Goal: Task Accomplishment & Management: Use online tool/utility

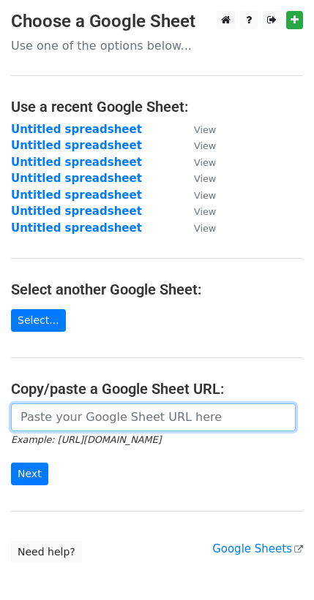
click at [92, 418] on input "url" at bounding box center [153, 417] width 284 height 28
paste input "[URL][DOMAIN_NAME]"
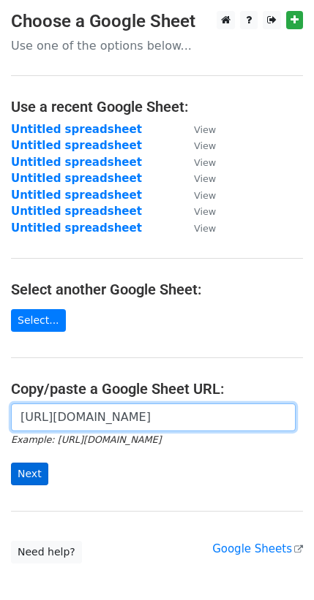
type input "[URL][DOMAIN_NAME]"
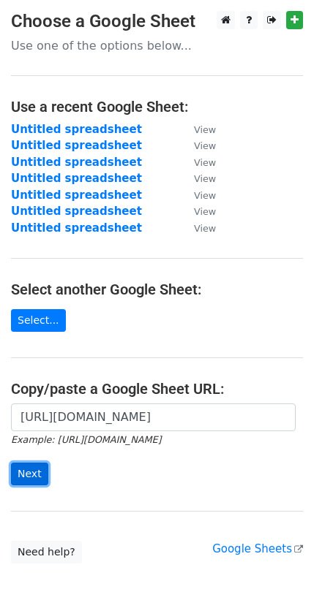
click at [41, 477] on input "Next" at bounding box center [29, 474] width 37 height 23
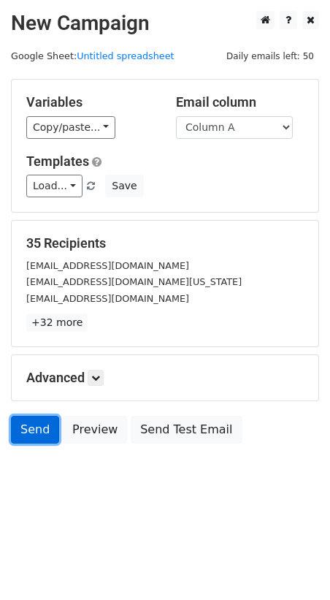
click at [15, 439] on link "Send" at bounding box center [35, 430] width 48 height 28
